Goal: Task Accomplishment & Management: Manage account settings

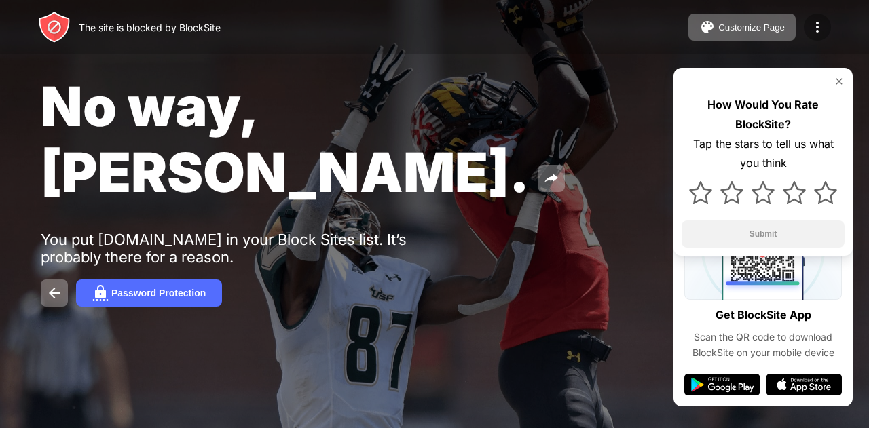
click at [818, 25] on img at bounding box center [817, 27] width 16 height 16
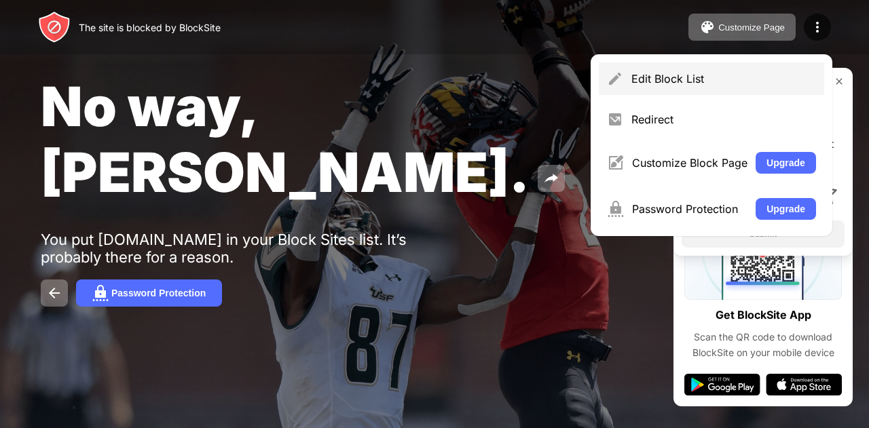
click at [660, 71] on div "Edit Block List" at bounding box center [711, 78] width 225 height 33
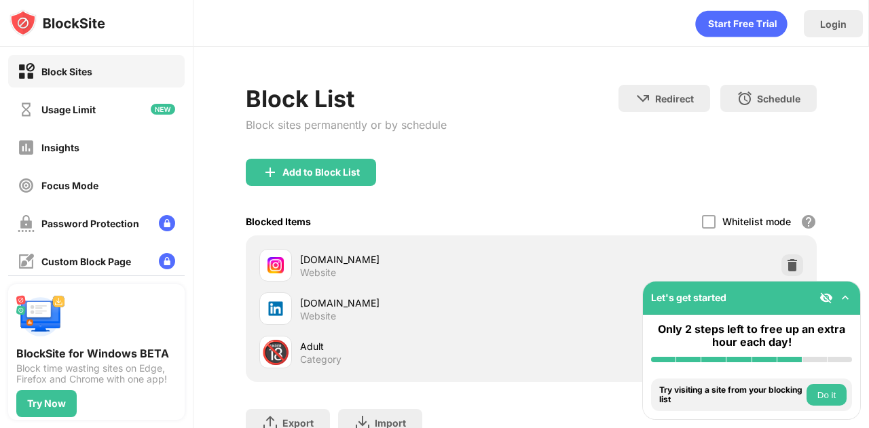
click at [844, 297] on img at bounding box center [845, 298] width 14 height 14
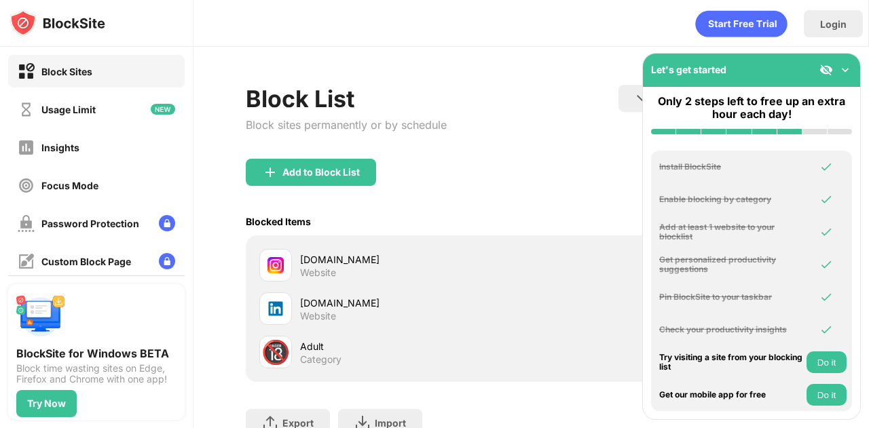
click at [845, 64] on img at bounding box center [845, 70] width 14 height 14
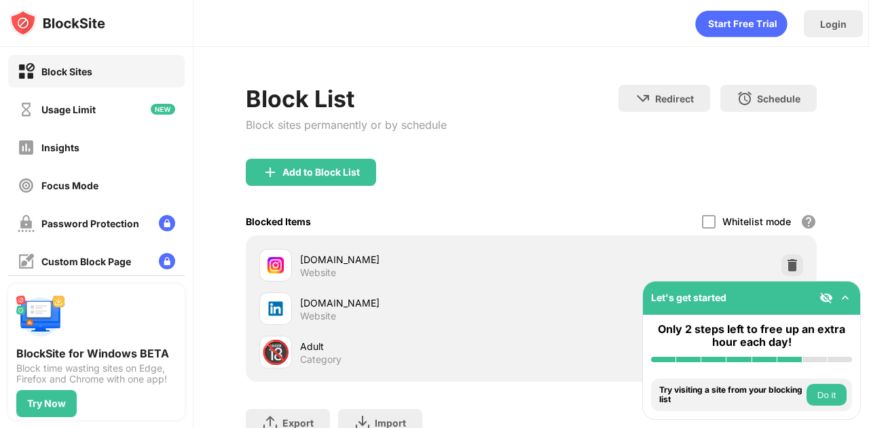
drag, startPoint x: 743, startPoint y: 303, endPoint x: 596, endPoint y: 212, distance: 172.2
click at [596, 212] on div "Block Sites Usage Limit Insights Focus Mode Password Protection Custom Block Pa…" at bounding box center [434, 214] width 869 height 428
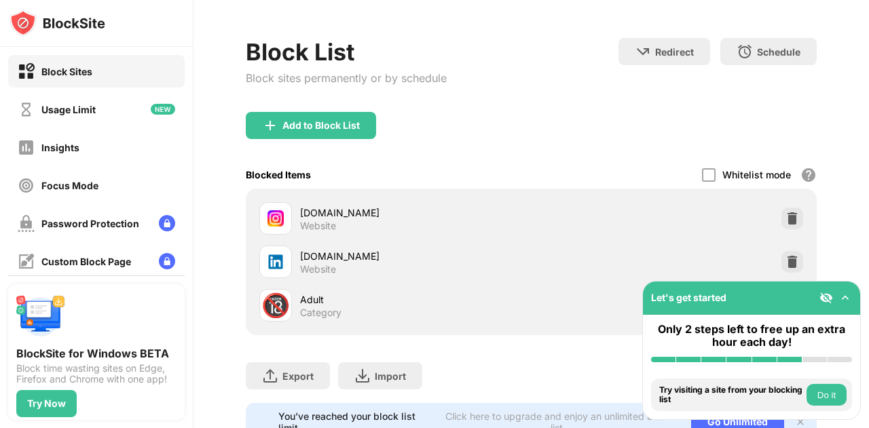
scroll to position [107, 0]
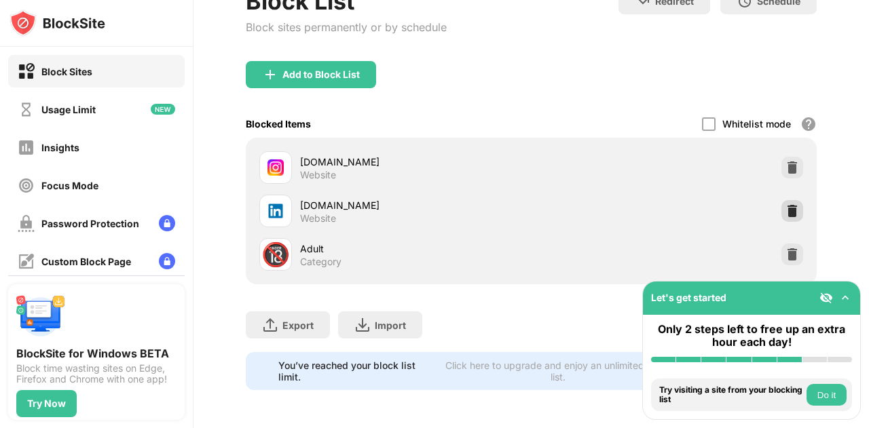
click at [787, 204] on img at bounding box center [792, 211] width 14 height 14
